Goal: Entertainment & Leisure: Consume media (video, audio)

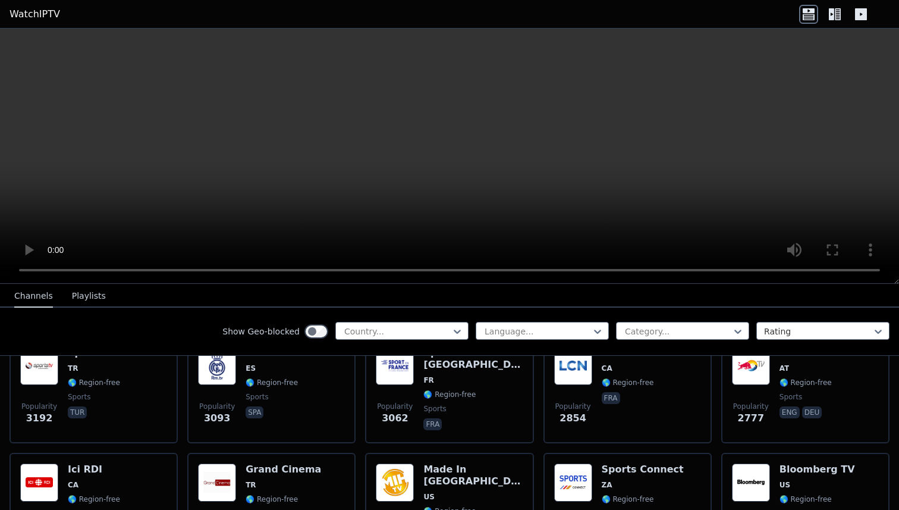
scroll to position [384, 0]
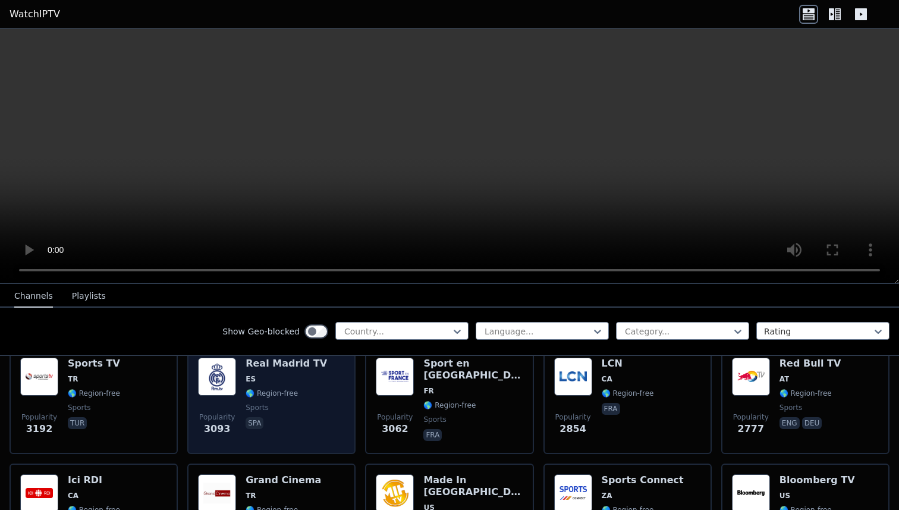
click at [315, 411] on div "Popularity 3093 Real Madrid TV ES 🌎 Region-free sports spa" at bounding box center [271, 400] width 147 height 86
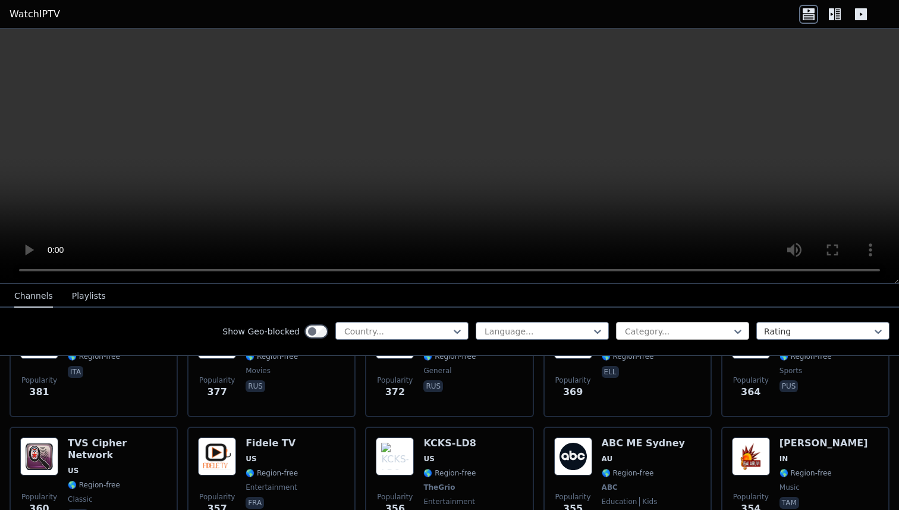
scroll to position [5990, 0]
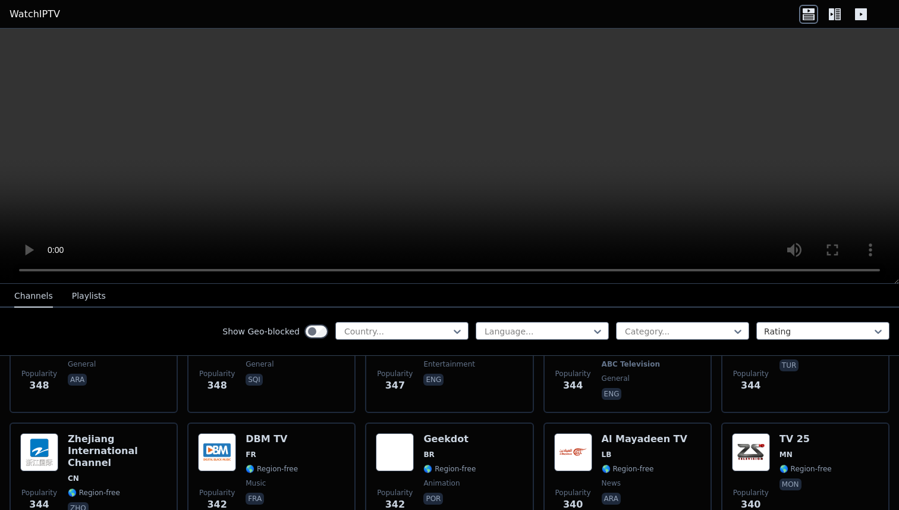
click at [452, 485] on div at bounding box center [452, 485] width 0 height 0
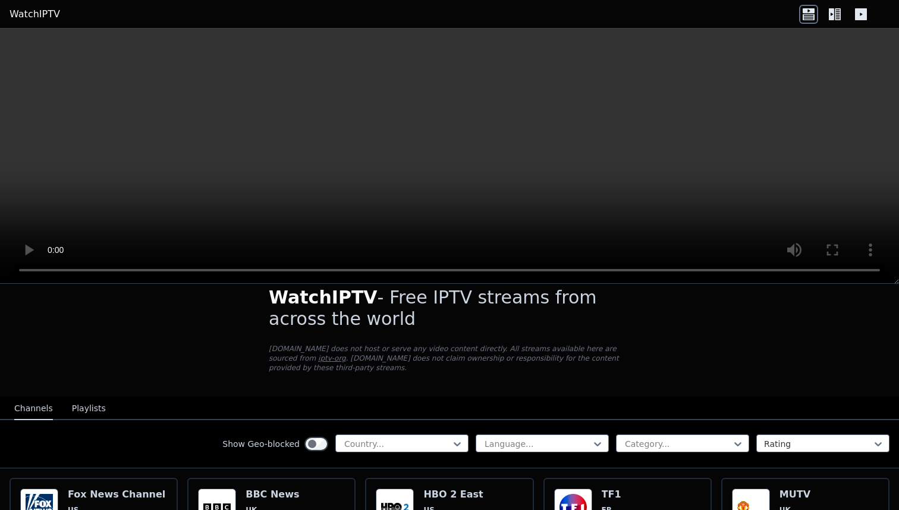
scroll to position [20, 0]
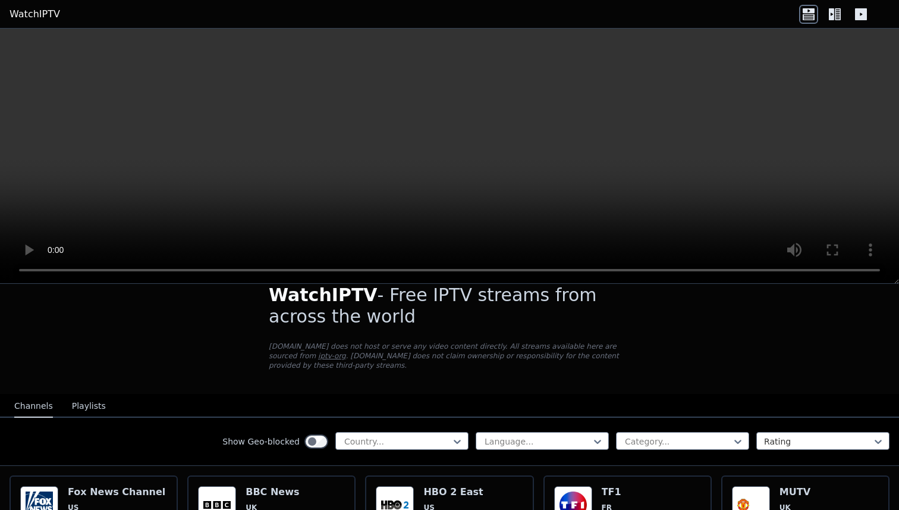
click at [72, 408] on button "Playlists" at bounding box center [89, 406] width 34 height 23
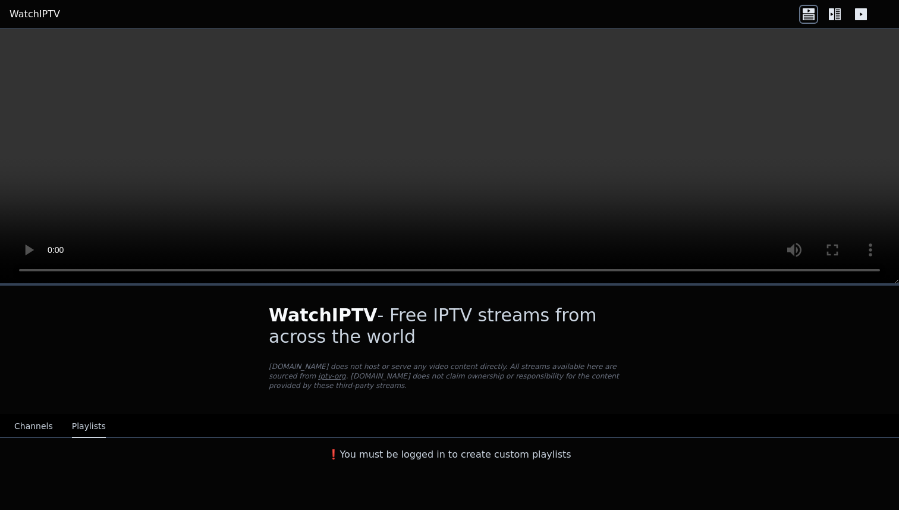
click at [54, 418] on div "Channels Playlists" at bounding box center [60, 426] width 111 height 23
click at [48, 417] on button "Channels" at bounding box center [33, 426] width 39 height 23
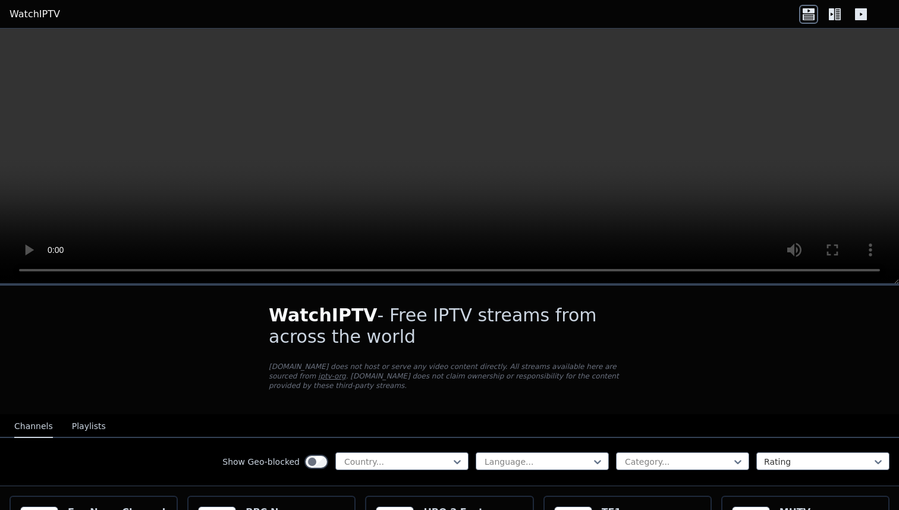
click at [36, 15] on link "WatchIPTV" at bounding box center [35, 14] width 51 height 14
click at [860, 8] on icon at bounding box center [860, 14] width 19 height 19
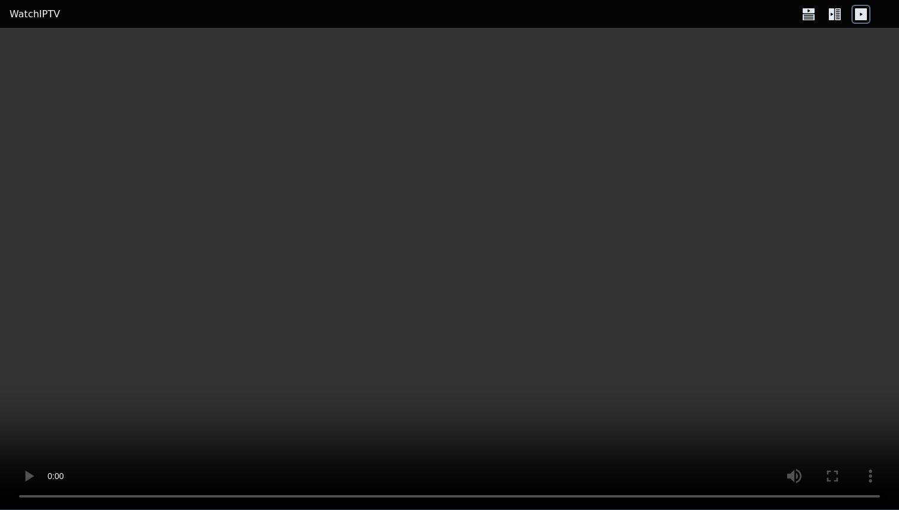
click at [834, 10] on icon at bounding box center [834, 14] width 19 height 19
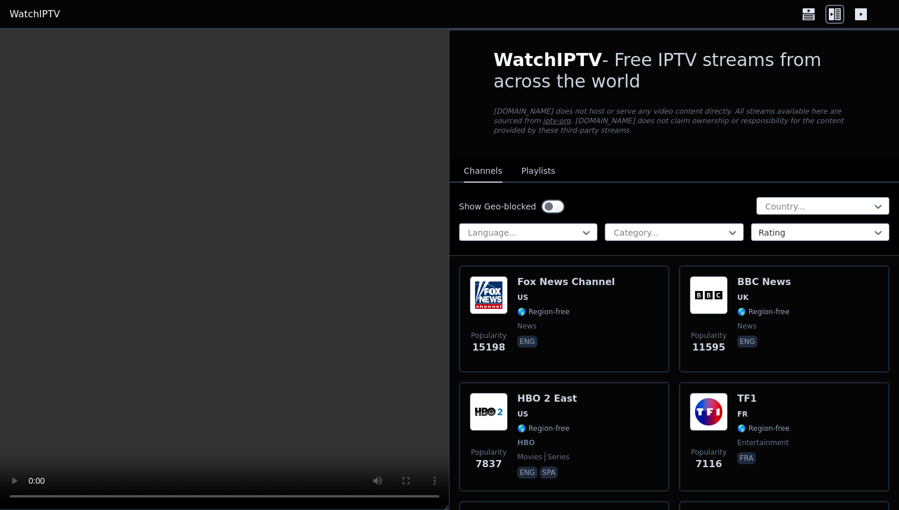
click at [806, 14] on icon at bounding box center [808, 14] width 19 height 19
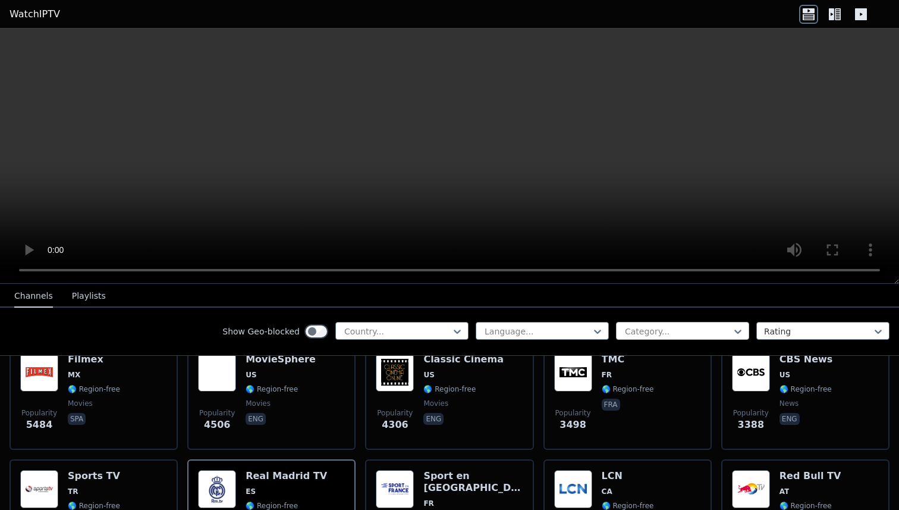
scroll to position [297, 0]
